Goal: Check status: Check status

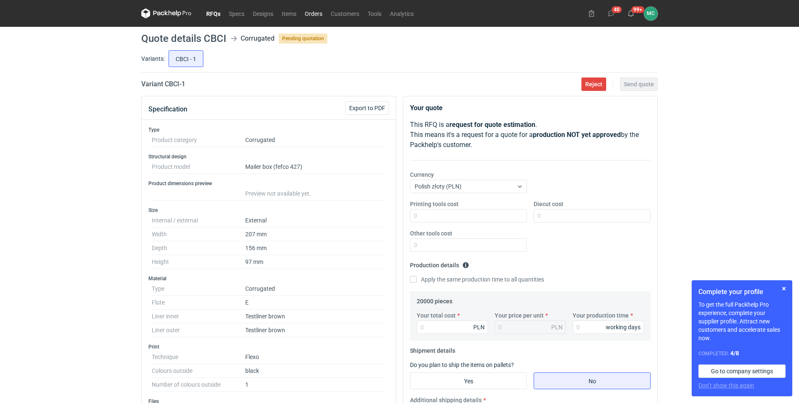
click at [316, 11] on link "Orders" at bounding box center [314, 13] width 26 height 10
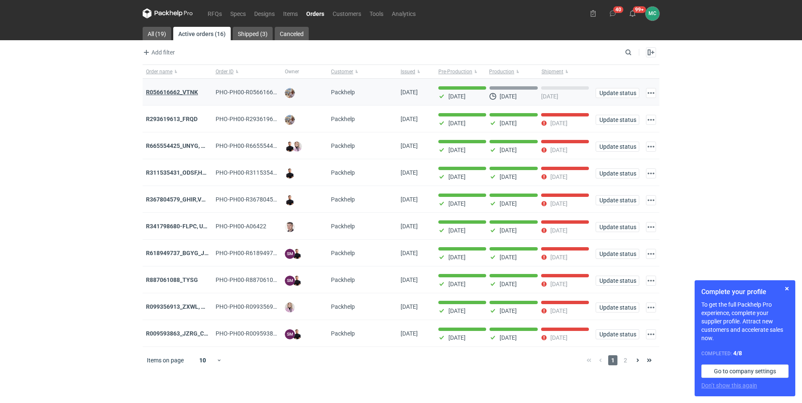
click at [177, 90] on strong "R056616662_VTNK" at bounding box center [172, 92] width 52 height 7
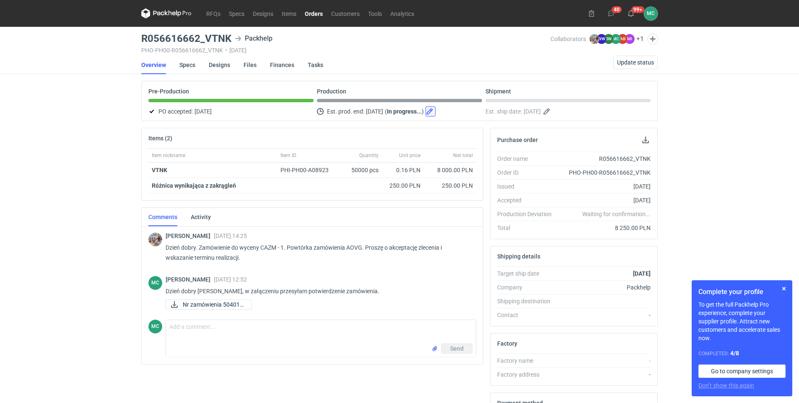
click at [436, 112] on button "button" at bounding box center [431, 112] width 10 height 10
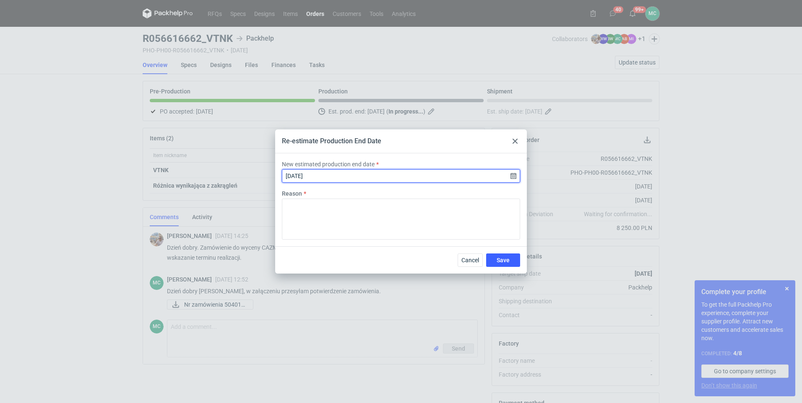
click at [511, 177] on input "[DATE]" at bounding box center [401, 175] width 238 height 13
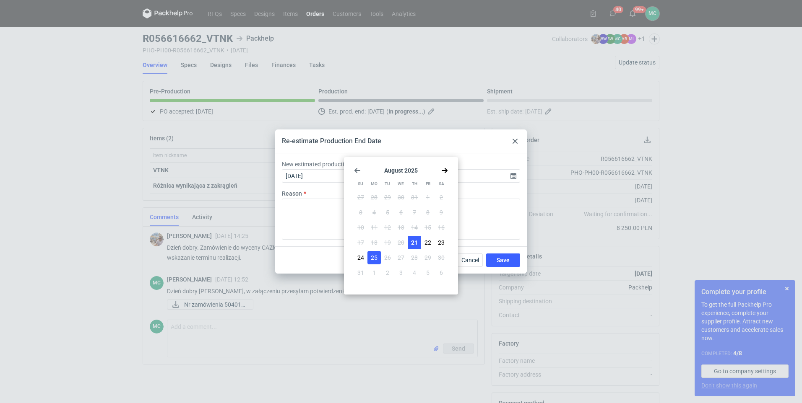
click at [416, 241] on span "21" at bounding box center [414, 243] width 7 height 8
type input "[DATE]"
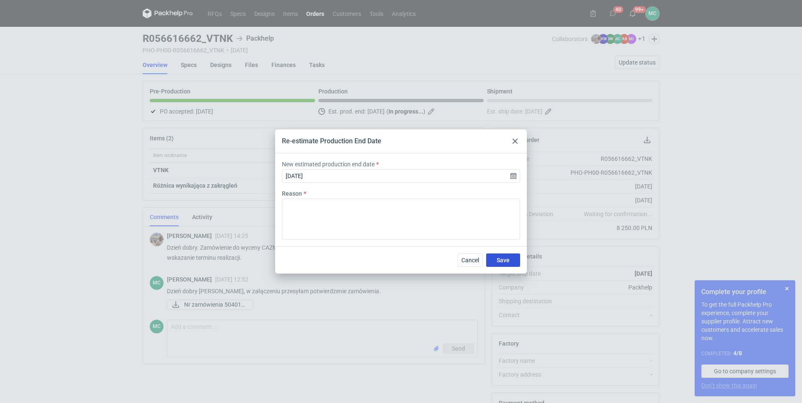
click at [509, 258] on span "Save" at bounding box center [503, 261] width 13 height 6
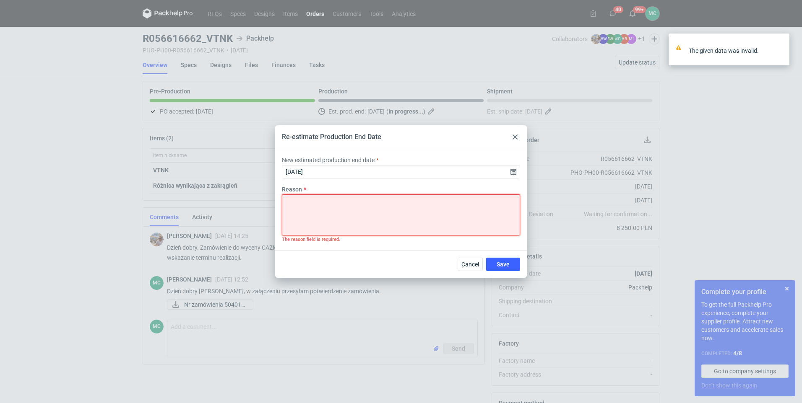
click at [313, 201] on textarea "Reason" at bounding box center [401, 215] width 238 height 41
click at [514, 135] on icon at bounding box center [515, 137] width 5 height 5
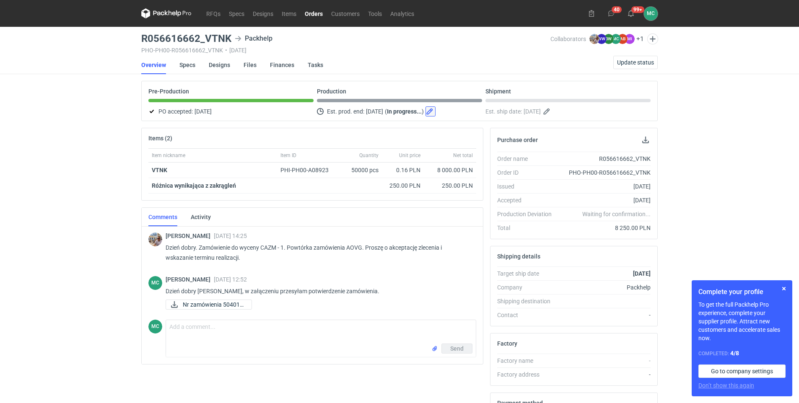
click at [436, 111] on button "button" at bounding box center [431, 112] width 10 height 10
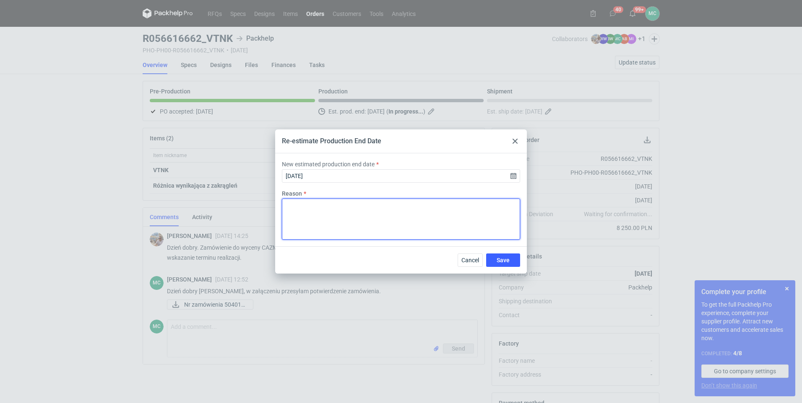
click at [352, 219] on textarea "Reason" at bounding box center [401, 219] width 238 height 41
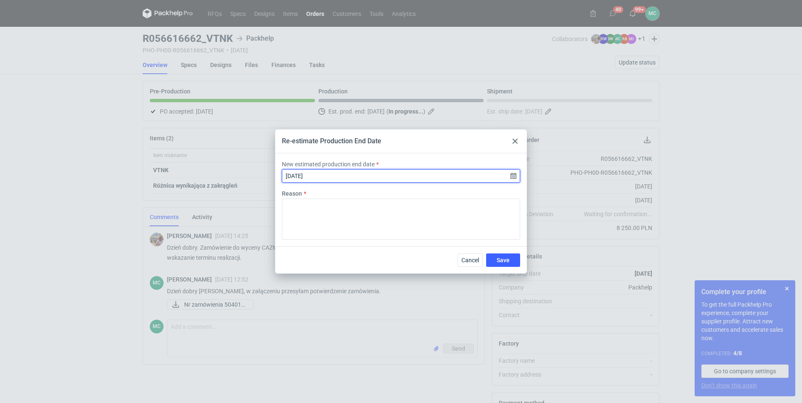
click at [510, 175] on input "[DATE]" at bounding box center [401, 175] width 238 height 13
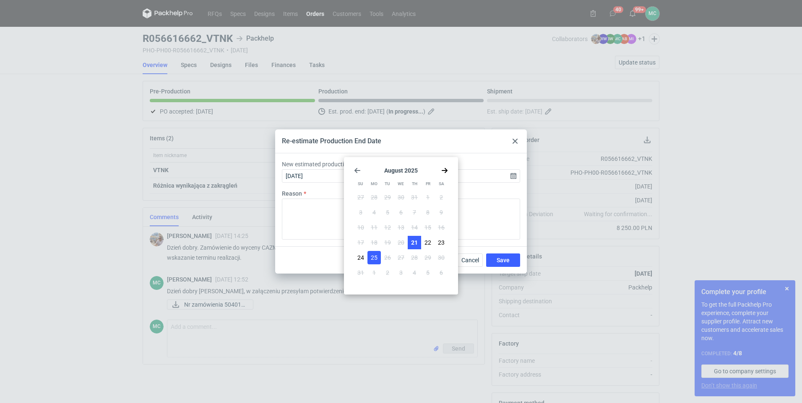
click at [411, 242] on span "21" at bounding box center [414, 243] width 7 height 8
type input "[DATE]"
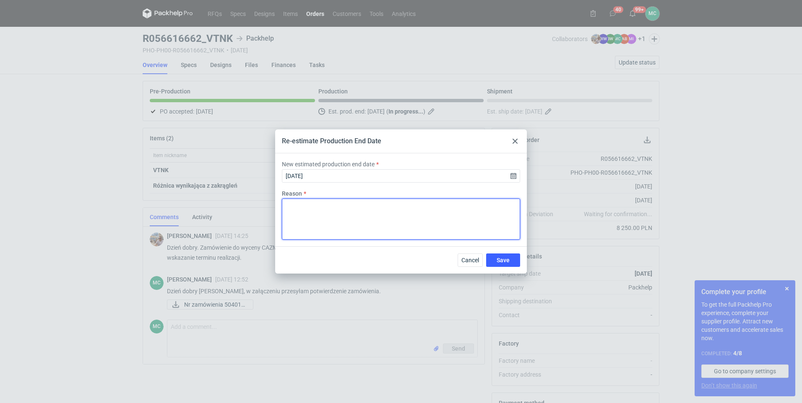
click at [317, 213] on textarea "Reason" at bounding box center [401, 219] width 238 height 41
type textarea "it was produced earlier."
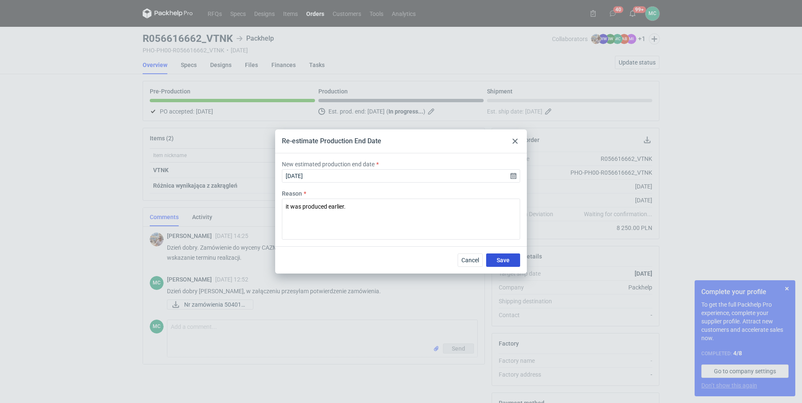
click at [506, 262] on span "Save" at bounding box center [503, 261] width 13 height 6
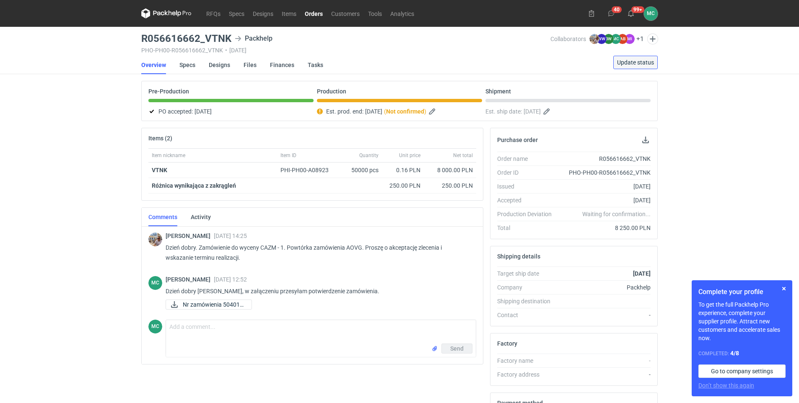
click at [628, 61] on span "Update status" at bounding box center [635, 63] width 37 height 6
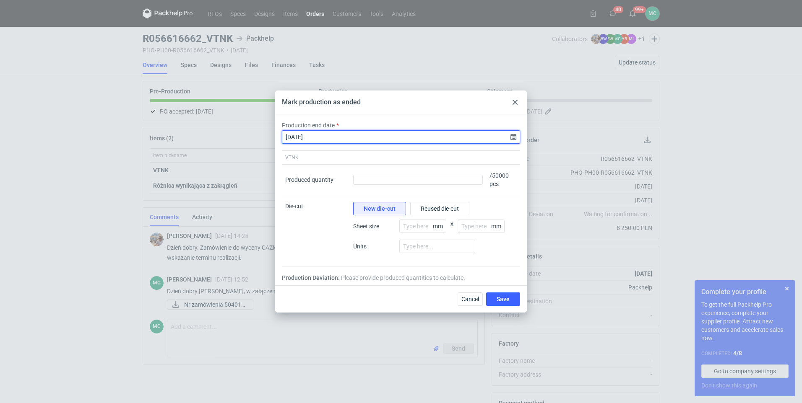
click at [324, 138] on input "[DATE]" at bounding box center [401, 136] width 238 height 13
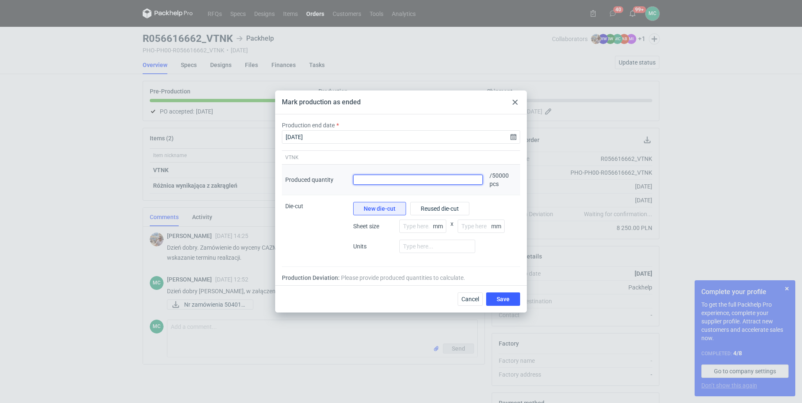
click at [429, 181] on input "Produced quantity" at bounding box center [418, 180] width 130 height 10
type input "56160"
click at [486, 293] on button "Save" at bounding box center [503, 299] width 34 height 13
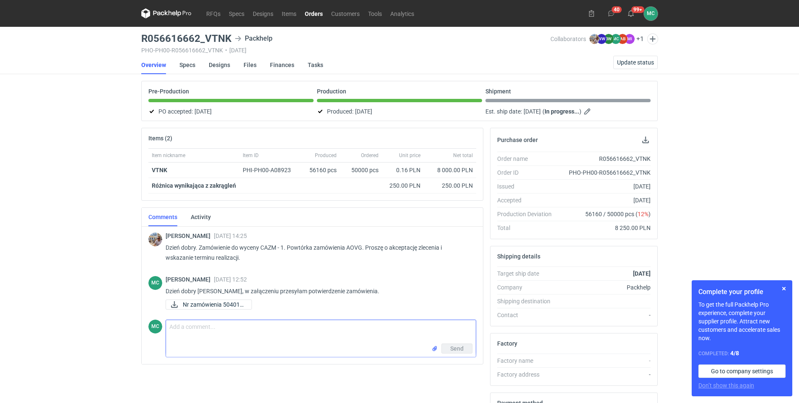
click at [273, 327] on textarea "Comment message" at bounding box center [321, 331] width 310 height 23
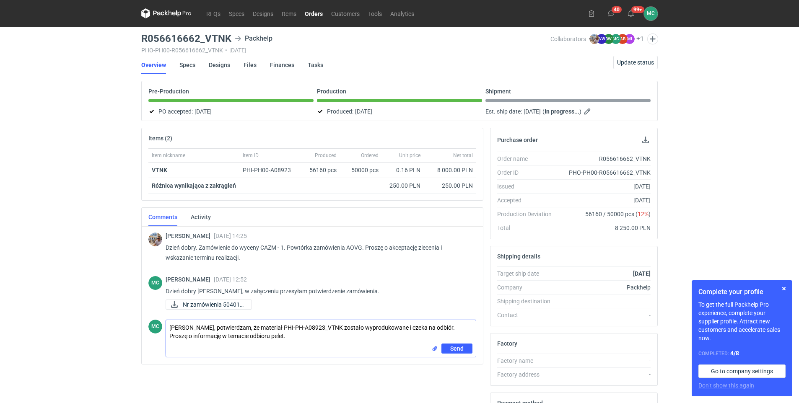
click at [335, 329] on textarea "[PERSON_NAME], potwierdzam, że materiał PHI-PH-A08923_VTNK zostało wyprodukowan…" at bounding box center [321, 331] width 310 height 23
type textarea "[PERSON_NAME], potwierdzam, że materiał PHI-PH-A08923_VTNK (3 palety) został wy…"
click at [460, 350] on span "Send" at bounding box center [456, 349] width 13 height 6
